Goal: Task Accomplishment & Management: Manage account settings

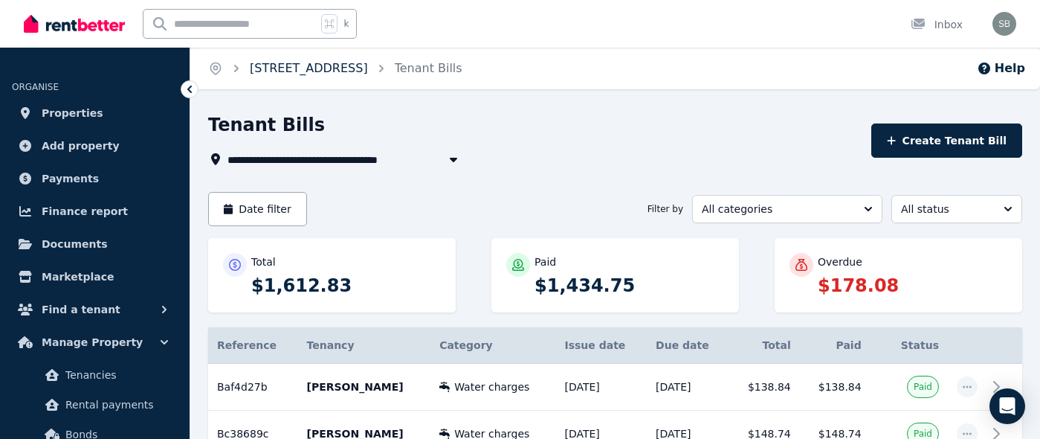
click at [285, 71] on link "[STREET_ADDRESS]" at bounding box center [309, 68] width 118 height 14
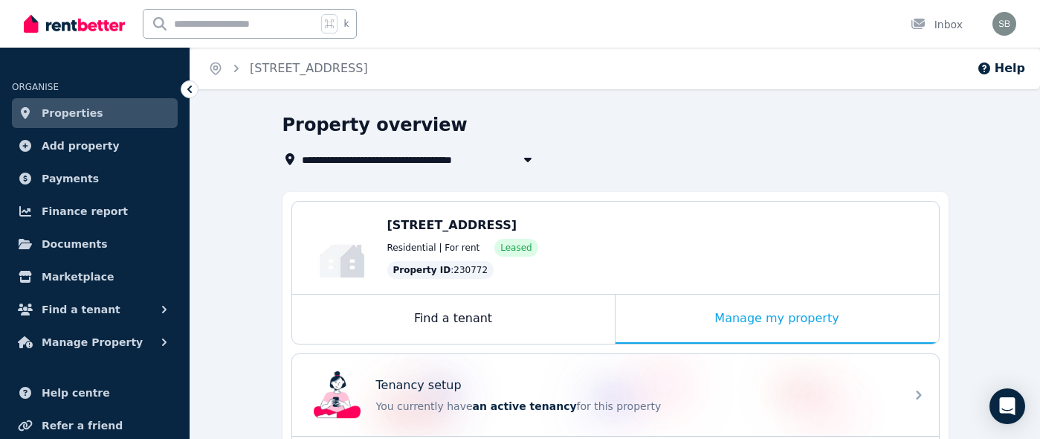
click at [235, 65] on icon "Breadcrumb" at bounding box center [236, 68] width 4 height 7
click at [101, 111] on link "Properties" at bounding box center [95, 113] width 166 height 30
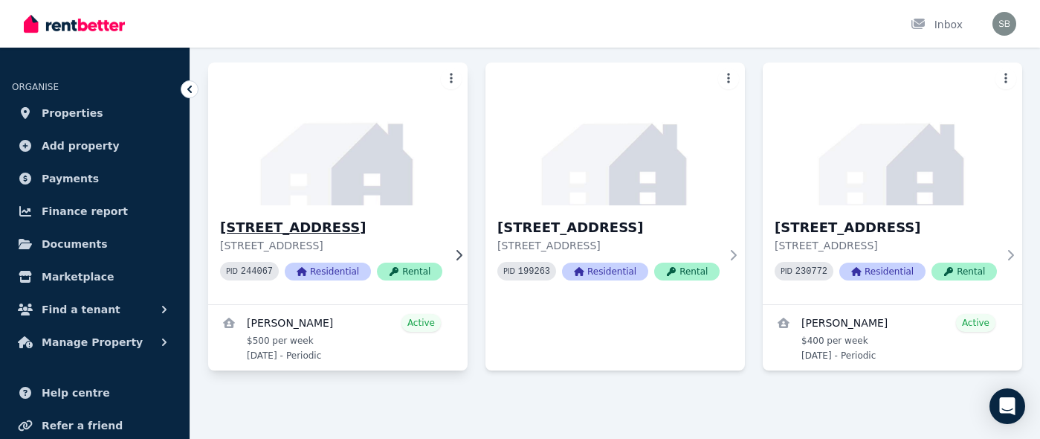
scroll to position [134, 0]
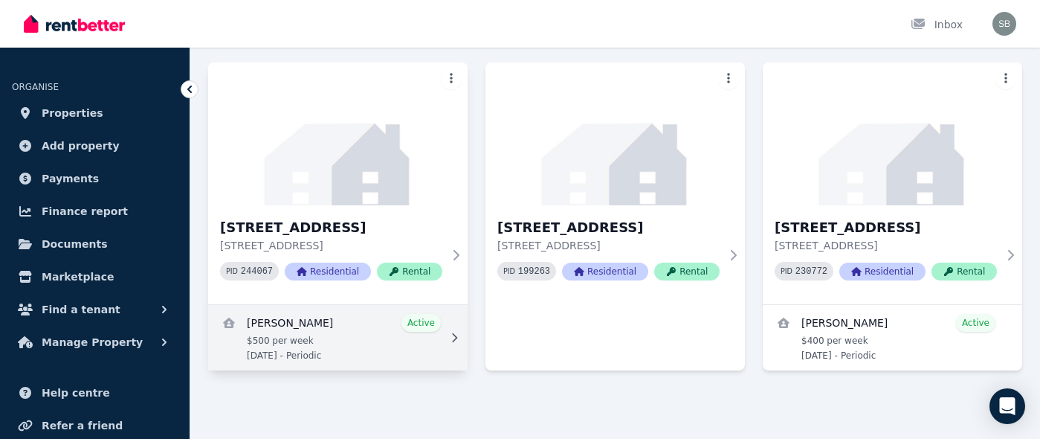
click at [349, 325] on link "View details for David Boss" at bounding box center [338, 337] width 260 height 65
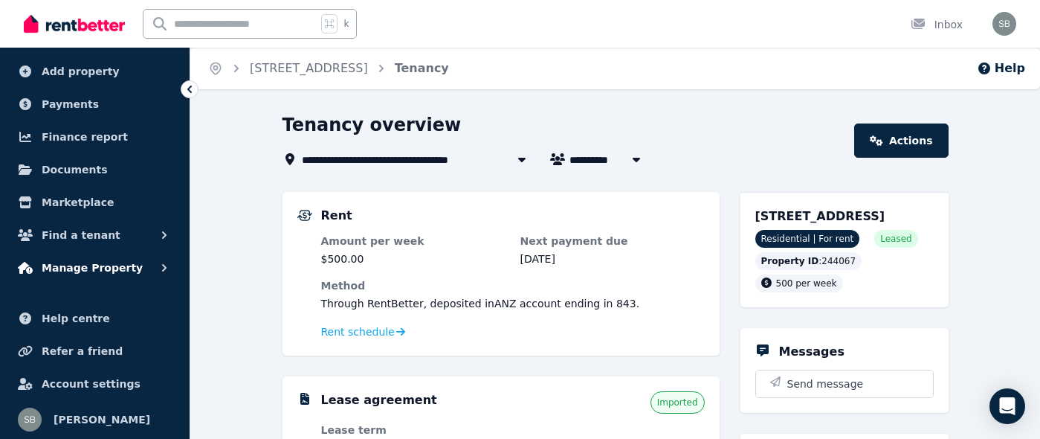
scroll to position [75, 0]
click at [80, 267] on span "Manage Property" at bounding box center [92, 267] width 101 height 18
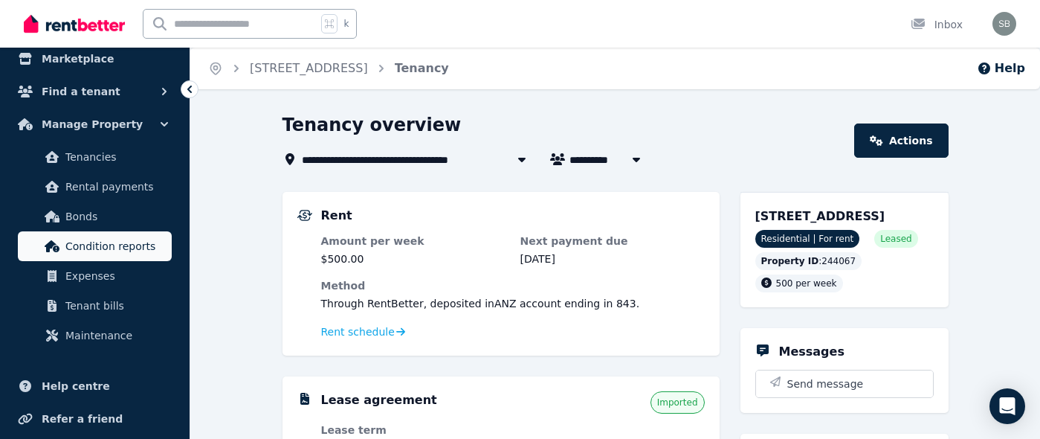
scroll to position [219, 0]
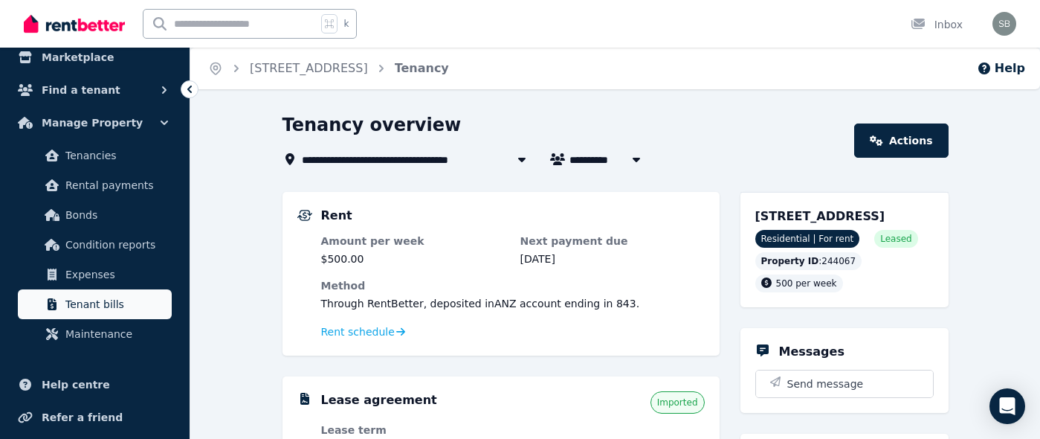
click at [75, 300] on span "Tenant bills" at bounding box center [115, 304] width 100 height 18
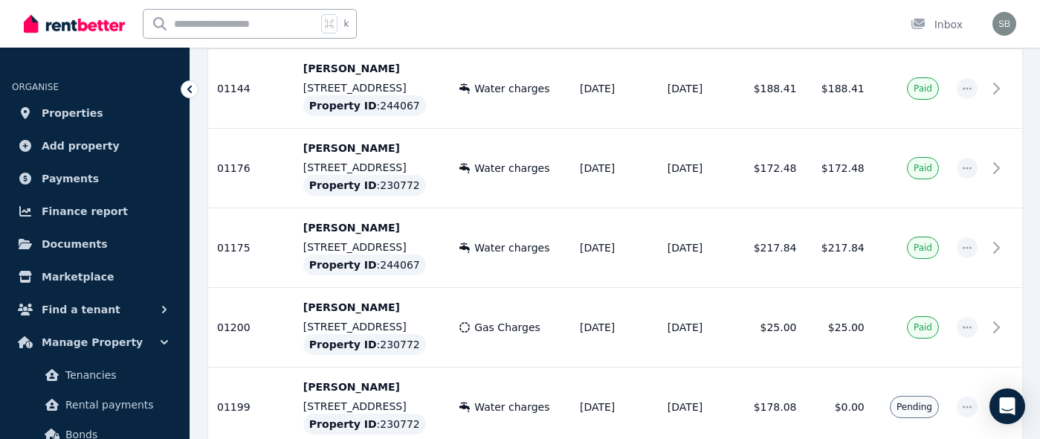
scroll to position [1755, 0]
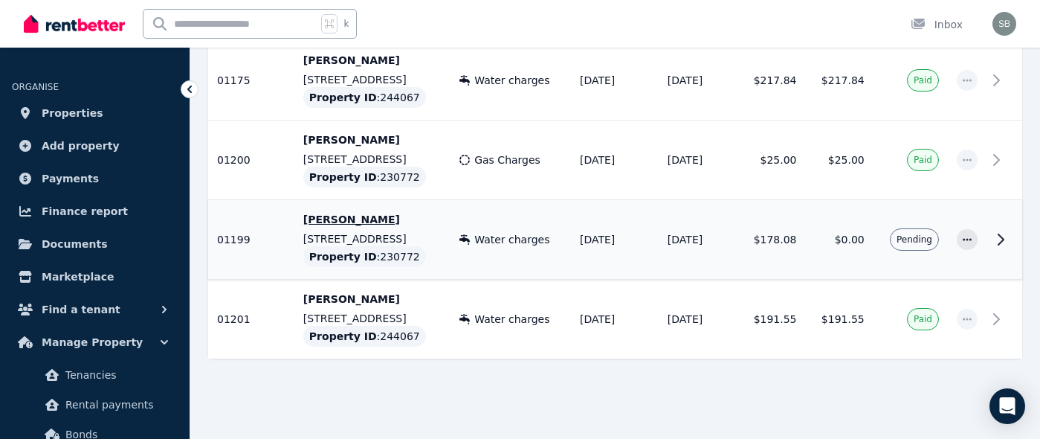
click at [1002, 241] on icon at bounding box center [1001, 239] width 5 height 10
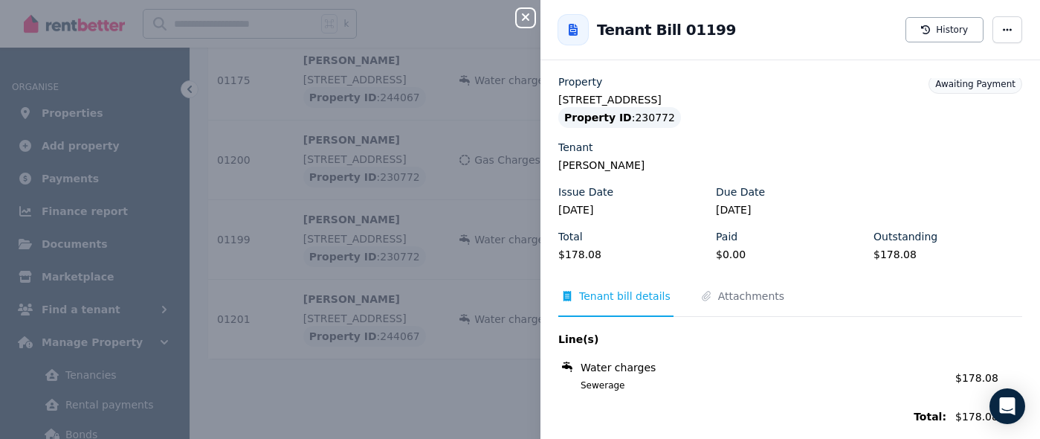
scroll to position [0, 0]
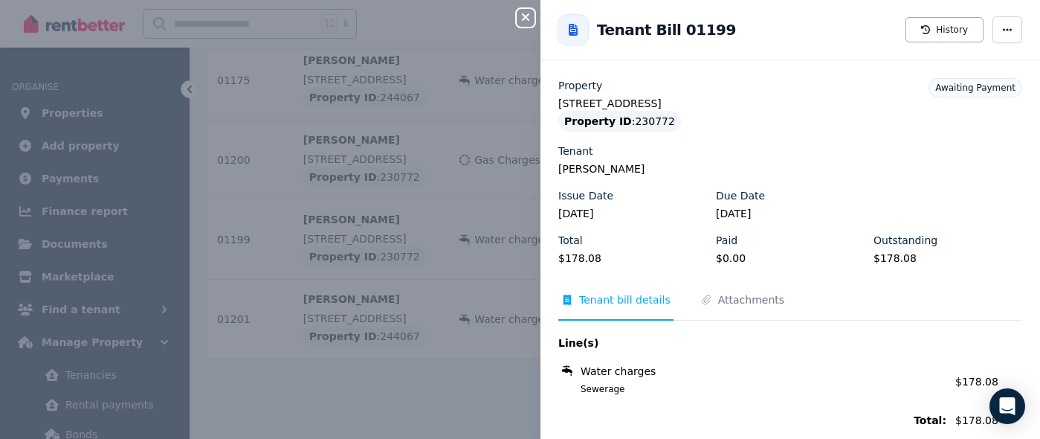
click at [526, 11] on button "Close panel" at bounding box center [526, 18] width 18 height 18
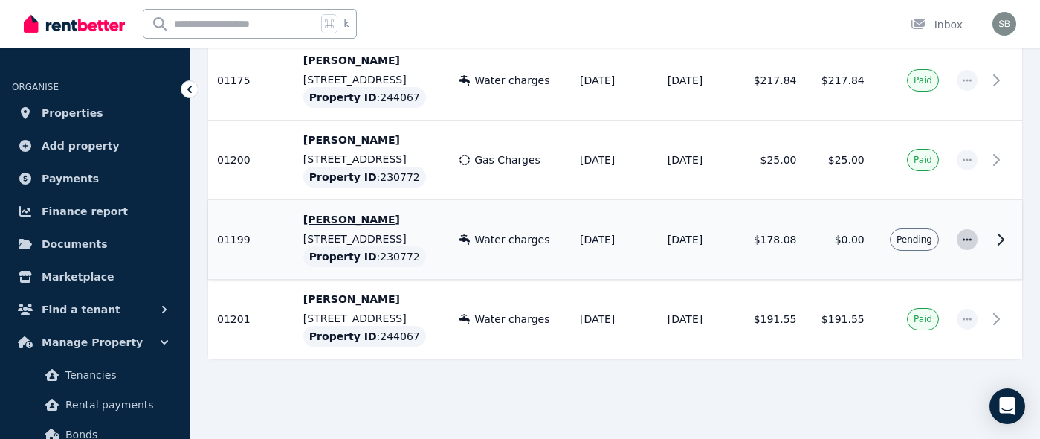
click at [969, 241] on icon "button" at bounding box center [967, 239] width 12 height 10
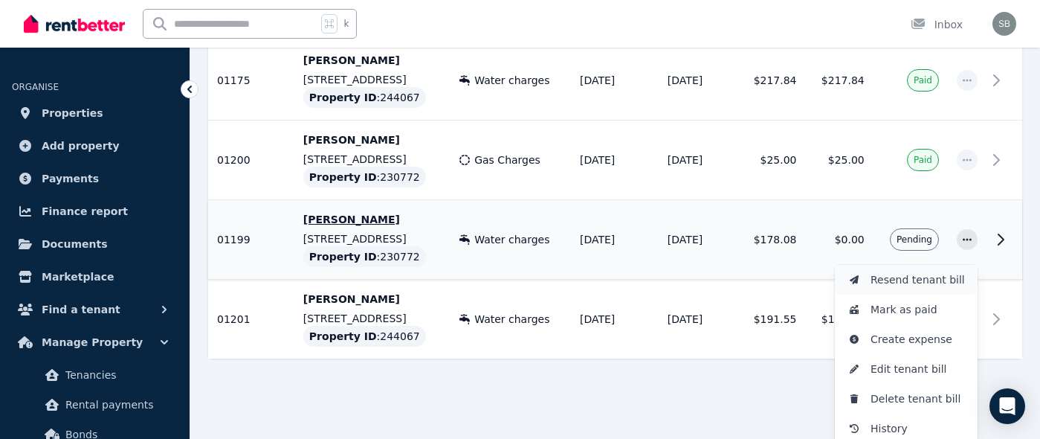
click at [924, 283] on span "Resend tenant bill" at bounding box center [918, 280] width 95 height 18
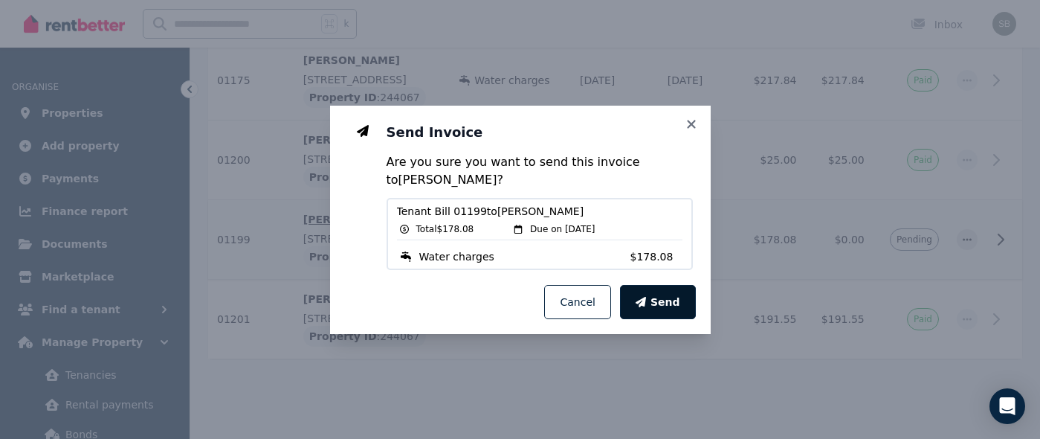
click at [679, 306] on span "Send" at bounding box center [666, 301] width 30 height 15
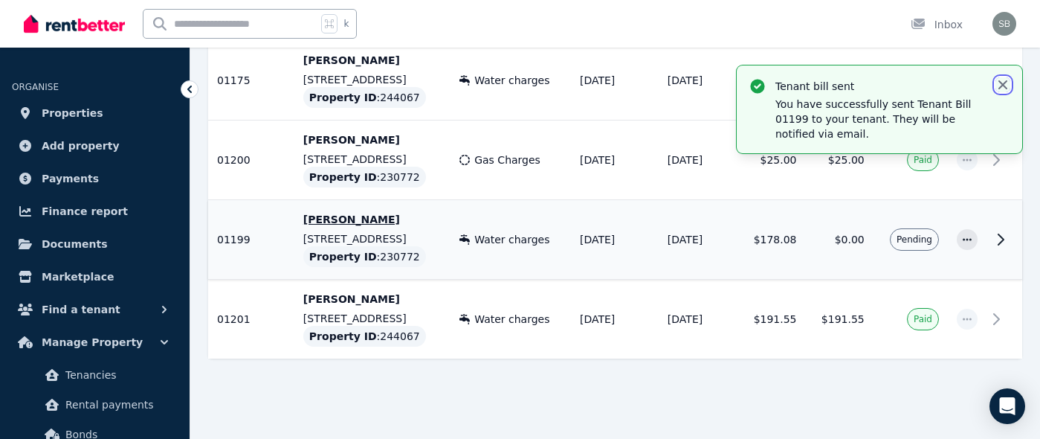
click at [1003, 82] on icon "button" at bounding box center [1003, 84] width 15 height 15
